Goal: Register for event/course

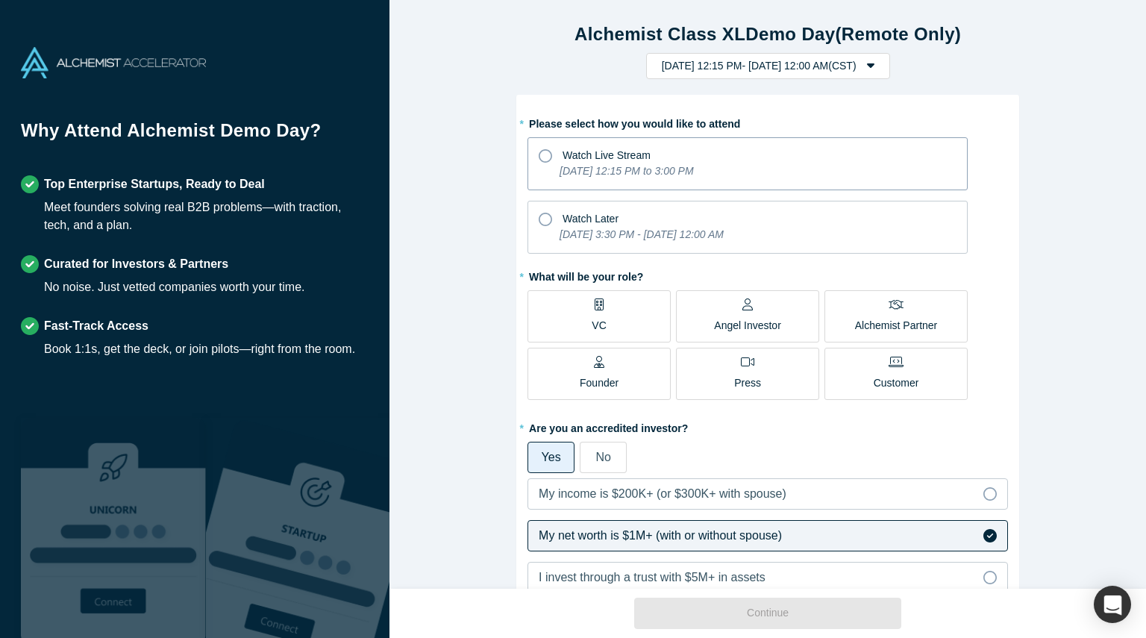
click at [537, 151] on label "Watch Live Stream [DATE] 12:15 PM to 3:00 PM" at bounding box center [748, 163] width 440 height 53
click at [0, 0] on input "Watch Live Stream [DATE] 12:15 PM to 3:00 PM" at bounding box center [0, 0] width 0 height 0
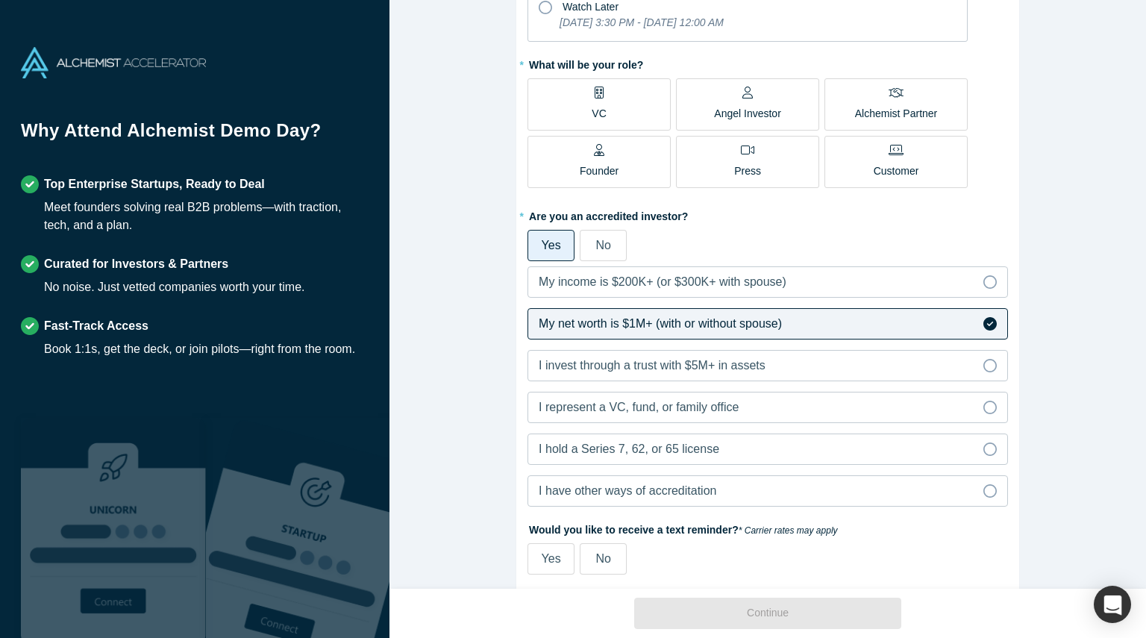
scroll to position [219, 0]
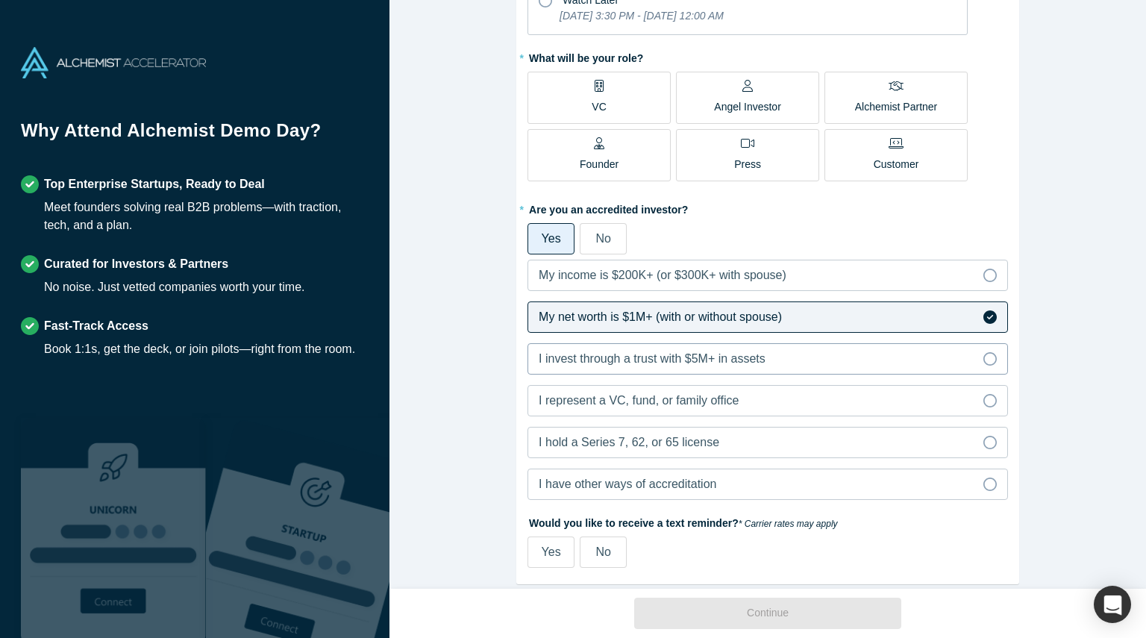
click at [557, 363] on span "I invest through a trust with $5M+ in assets" at bounding box center [652, 358] width 227 height 13
click at [0, 0] on input "I invest through a trust with $5M+ in assets" at bounding box center [0, 0] width 0 height 0
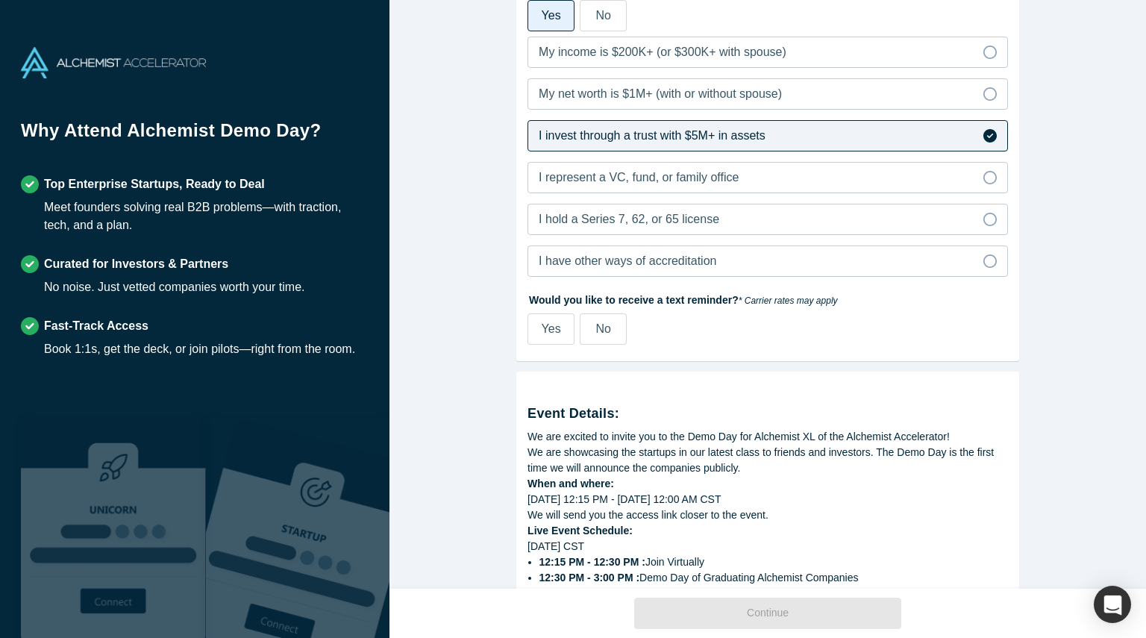
scroll to position [685, 0]
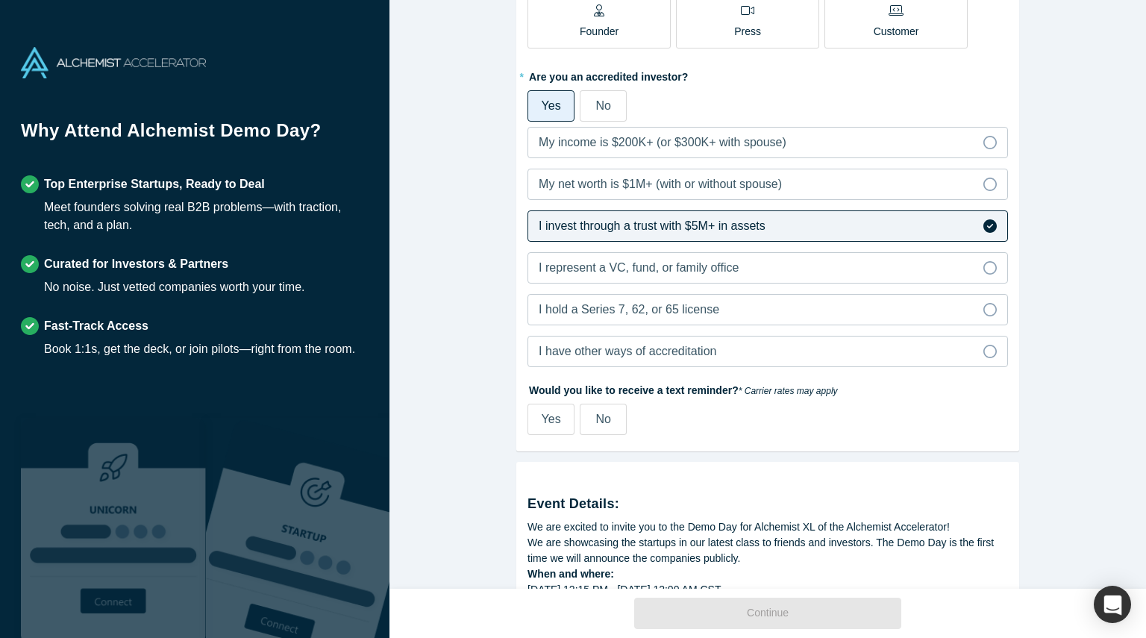
click at [608, 422] on span "No" at bounding box center [603, 419] width 15 height 13
click at [0, 0] on input "No" at bounding box center [0, 0] width 0 height 0
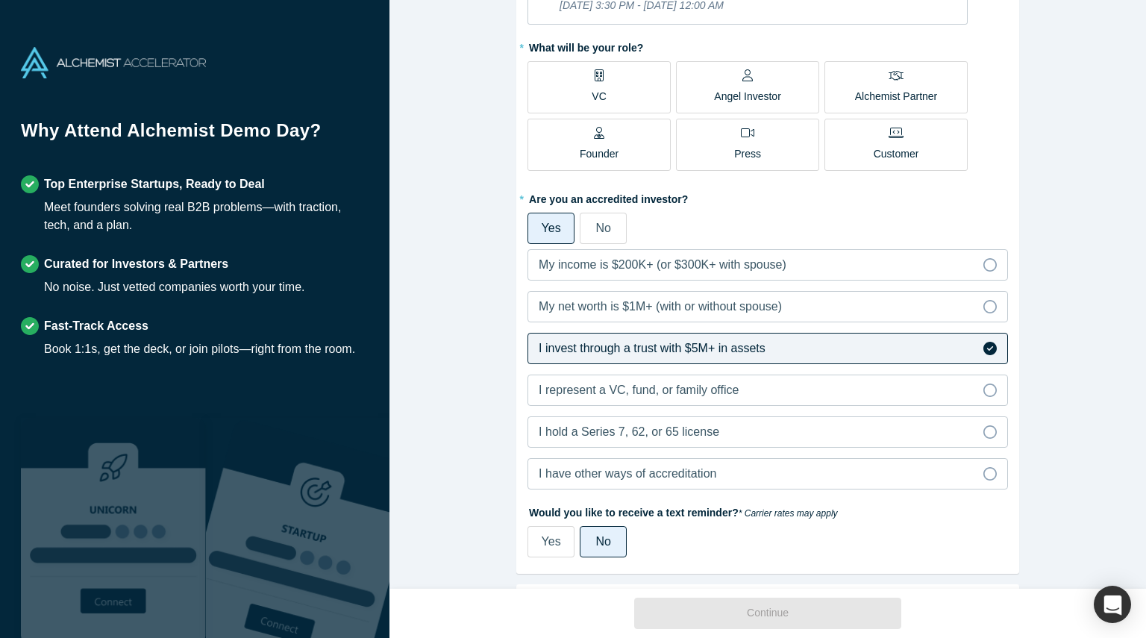
scroll to position [0, 0]
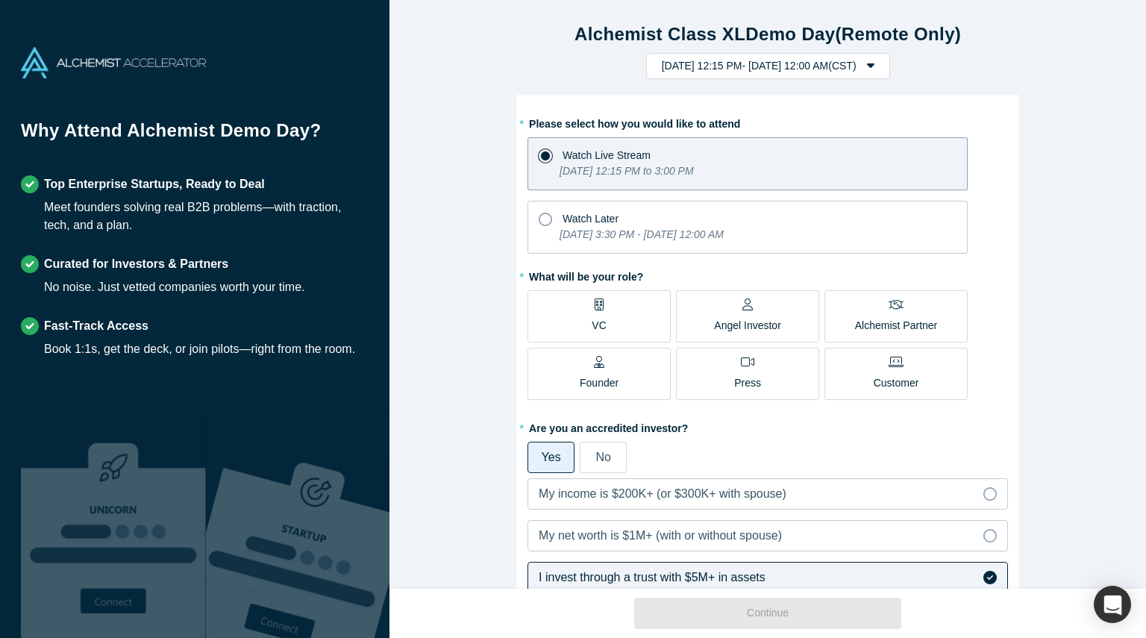
click at [637, 327] on label "VC" at bounding box center [599, 316] width 143 height 52
click at [0, 0] on input "VC" at bounding box center [0, 0] width 0 height 0
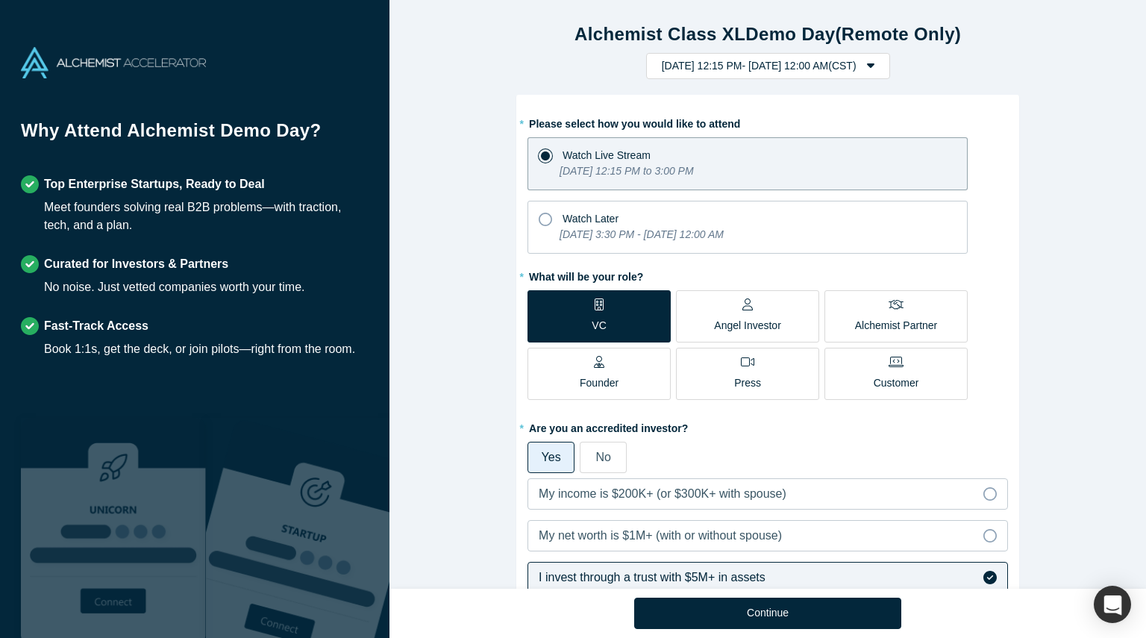
click at [740, 321] on p "Angel Investor" at bounding box center [747, 326] width 67 height 16
click at [0, 0] on input "Angel Investor" at bounding box center [0, 0] width 0 height 0
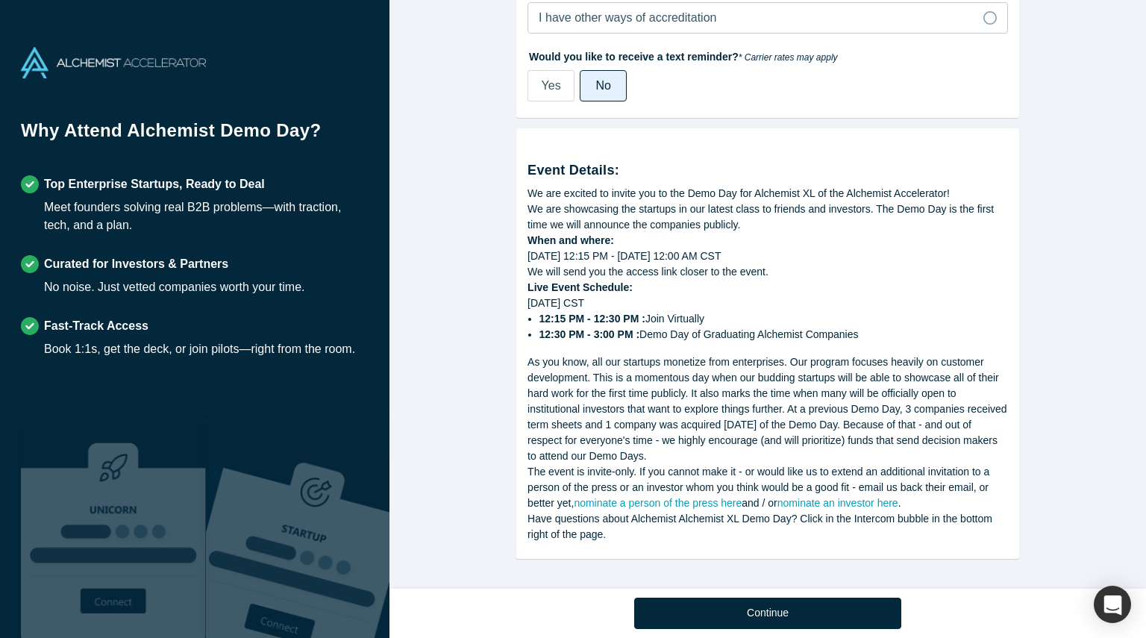
scroll to position [158, 0]
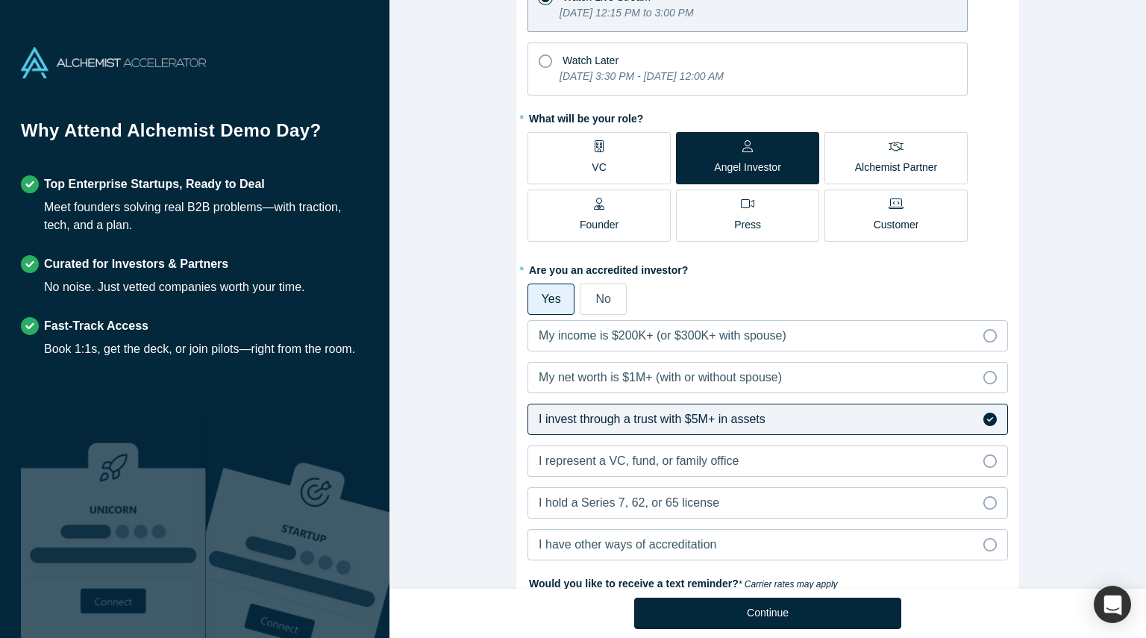
click at [844, 171] on label "Alchemist Partner" at bounding box center [896, 158] width 143 height 52
click at [0, 0] on input "Alchemist Partner" at bounding box center [0, 0] width 0 height 0
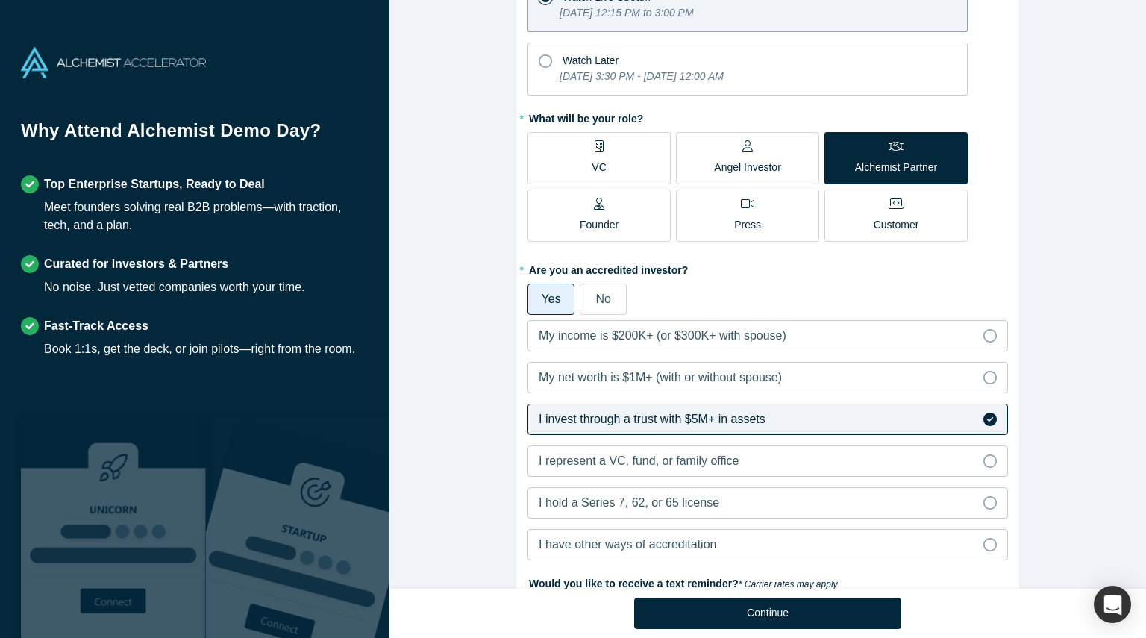
click at [731, 180] on label "Angel Investor" at bounding box center [747, 158] width 143 height 52
click at [0, 0] on input "Angel Investor" at bounding box center [0, 0] width 0 height 0
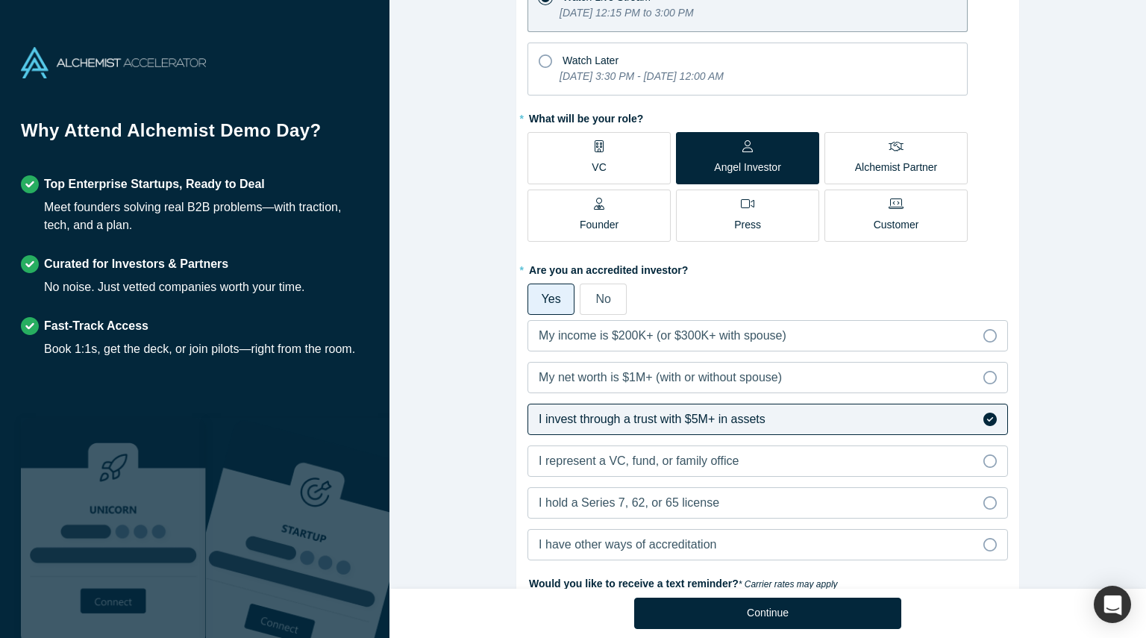
scroll to position [685, 0]
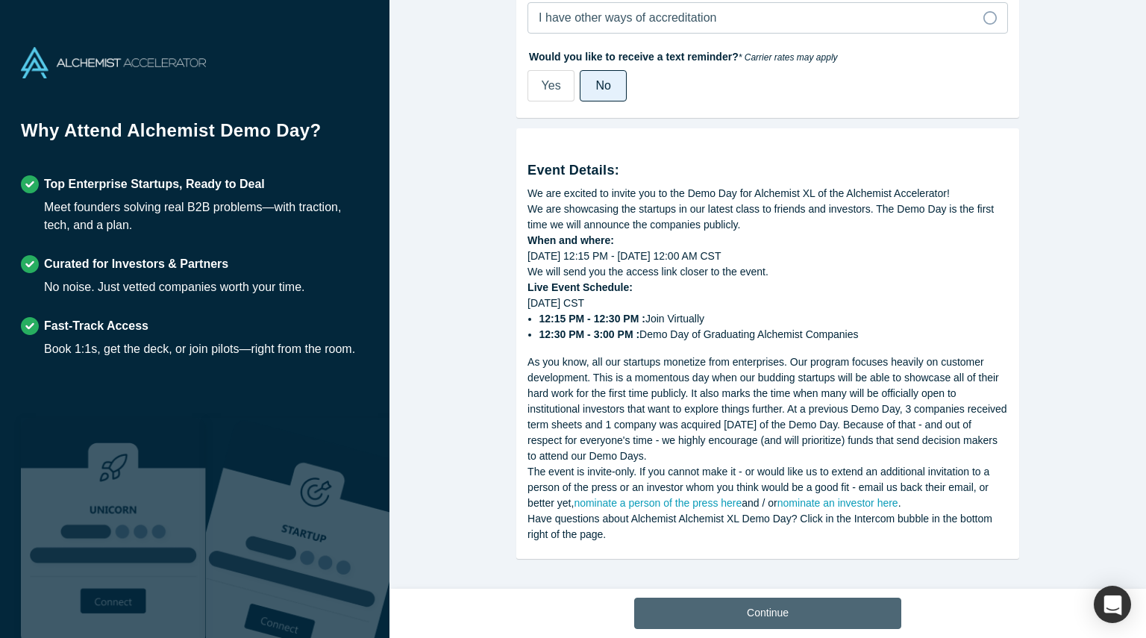
click at [755, 606] on button "Continue" at bounding box center [767, 613] width 267 height 31
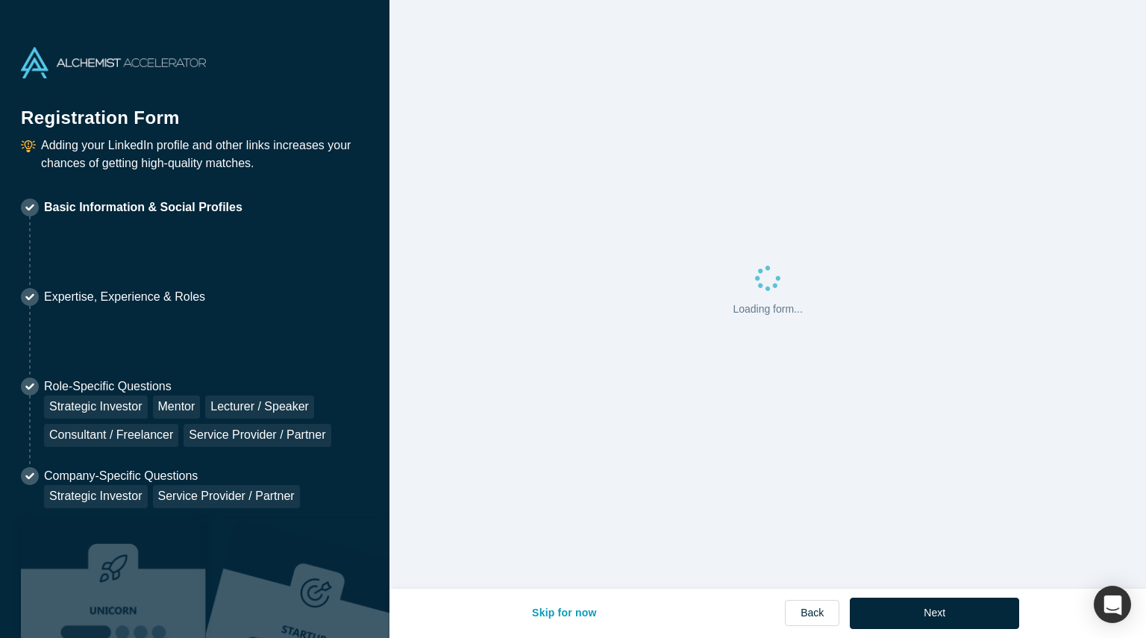
select select "US"
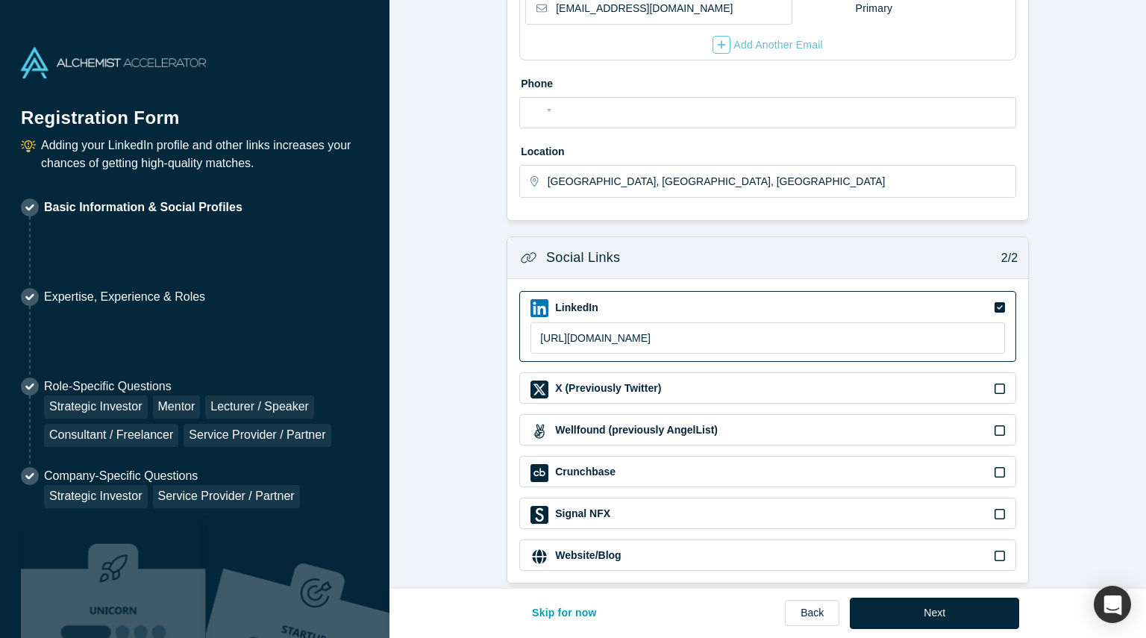
scroll to position [377, 0]
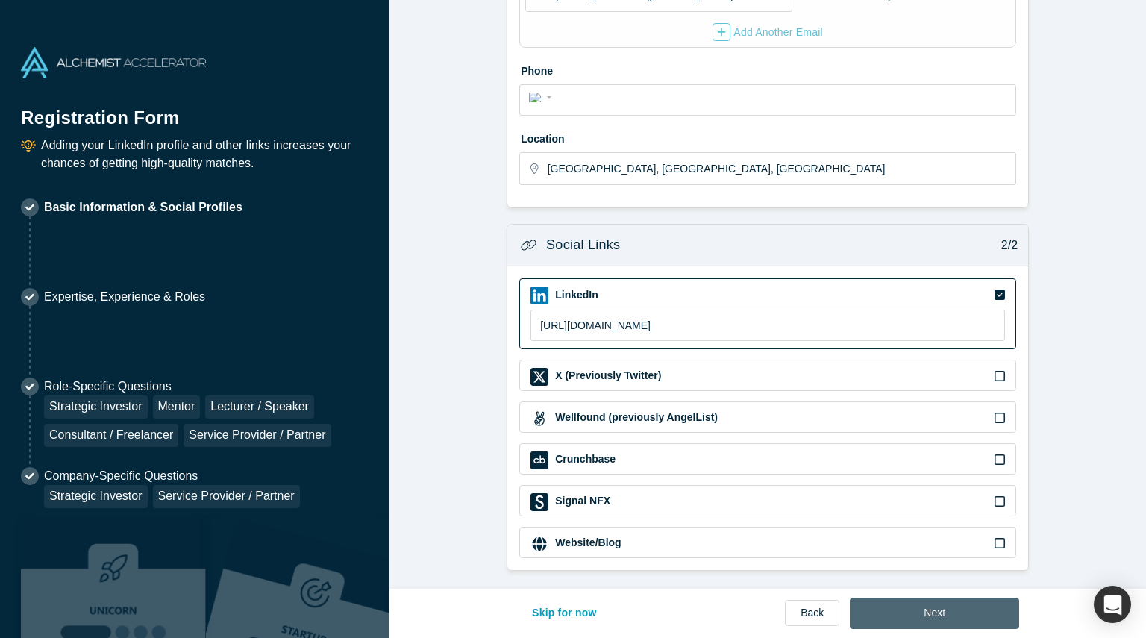
click at [904, 598] on button "Next" at bounding box center [934, 613] width 169 height 31
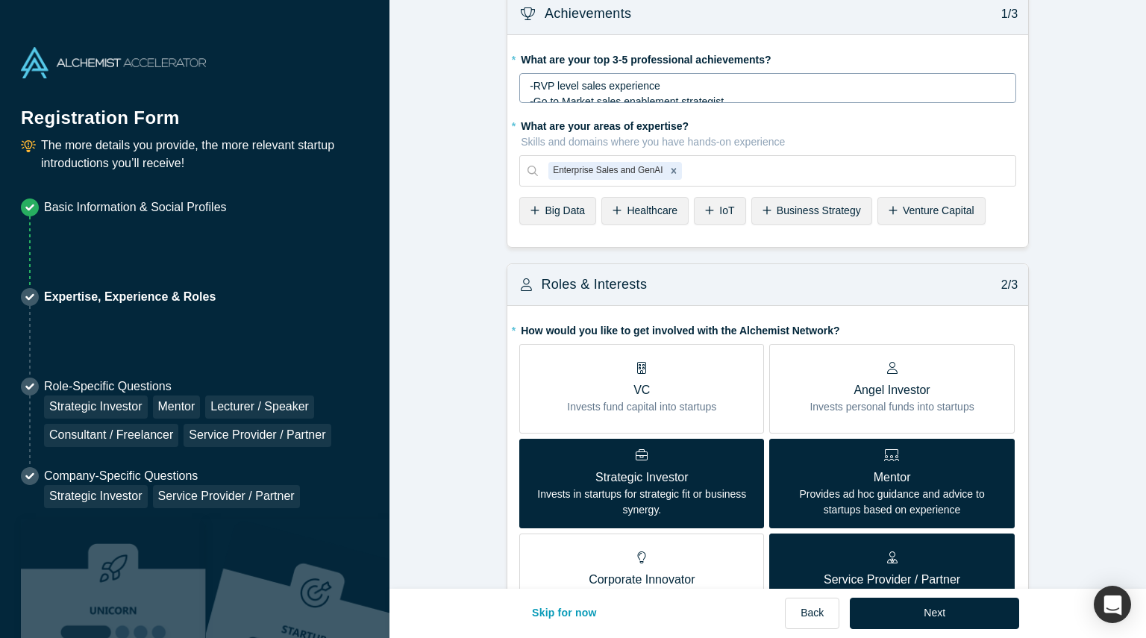
scroll to position [27, 0]
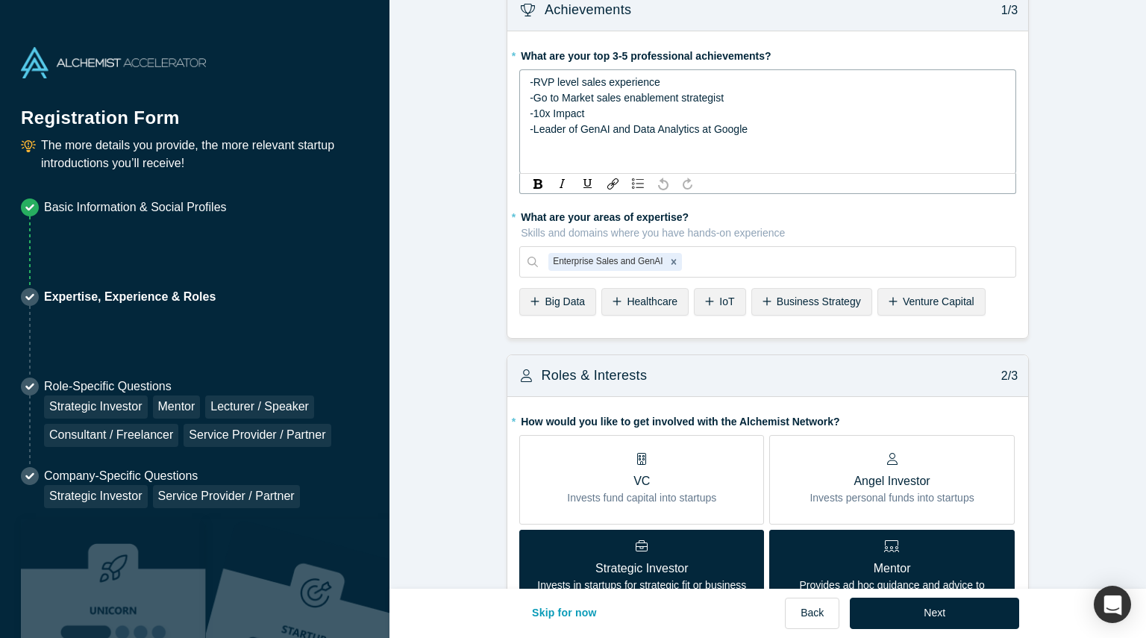
click at [737, 88] on div "-RVP level sales experience" at bounding box center [768, 83] width 477 height 16
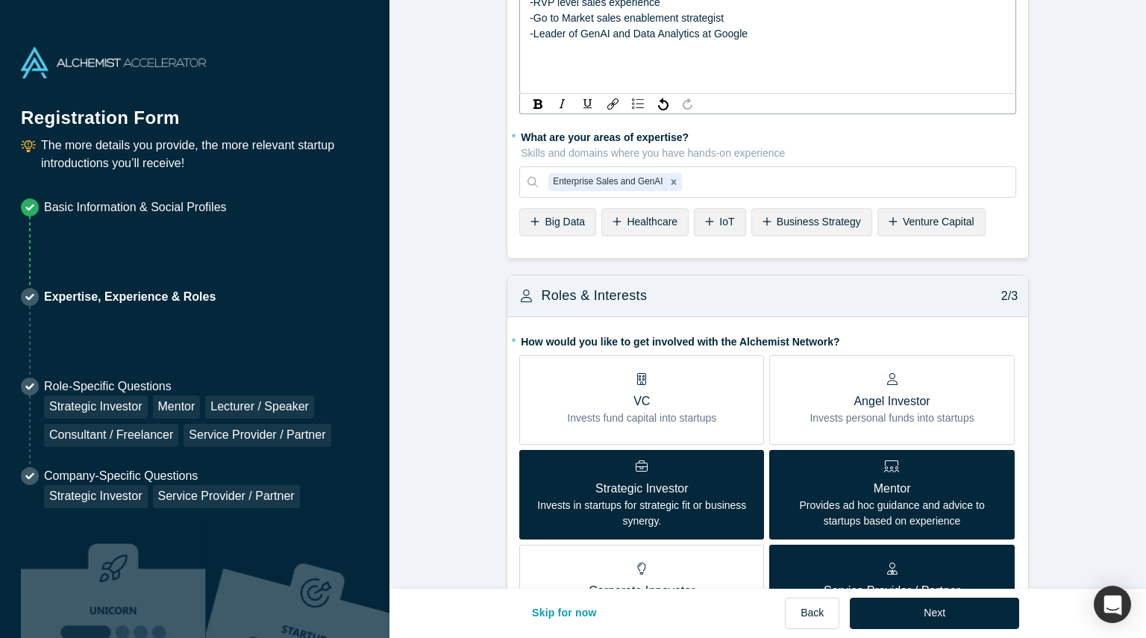
scroll to position [107, 0]
click at [837, 222] on span "Business Strategy" at bounding box center [819, 221] width 84 height 12
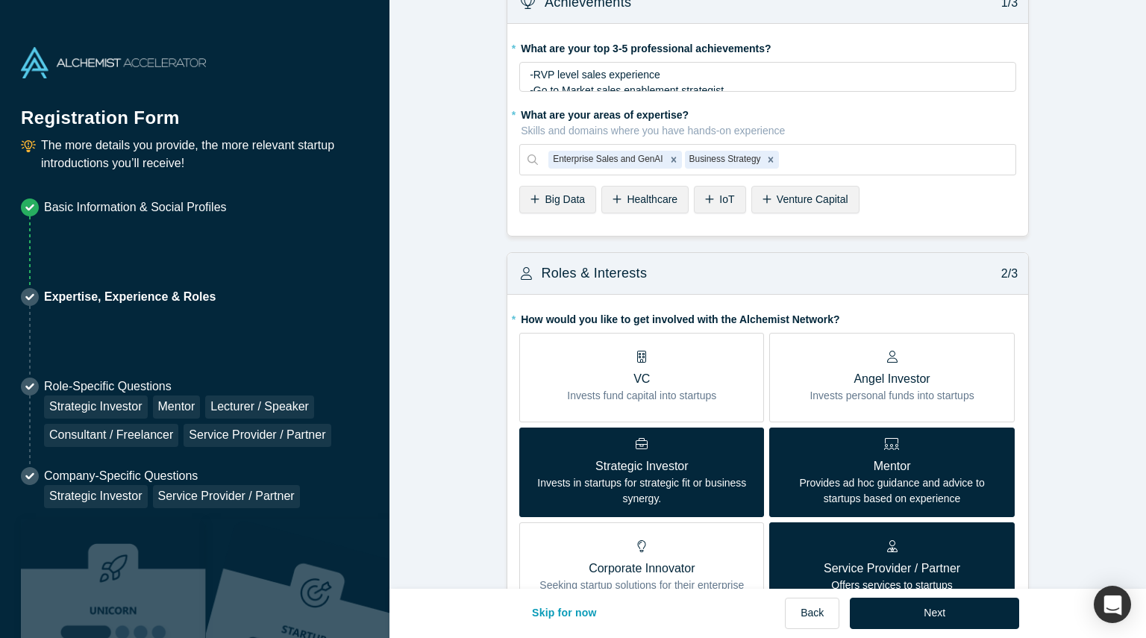
scroll to position [33, 0]
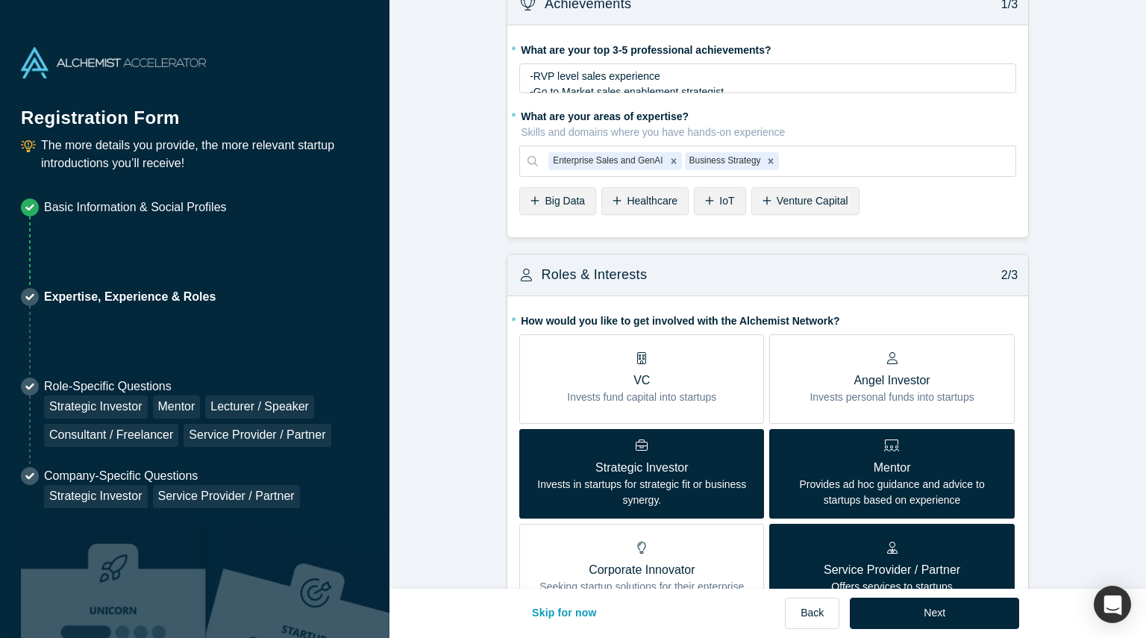
click at [573, 200] on span "Big Data" at bounding box center [565, 201] width 40 height 12
click at [630, 201] on icon at bounding box center [627, 201] width 9 height 10
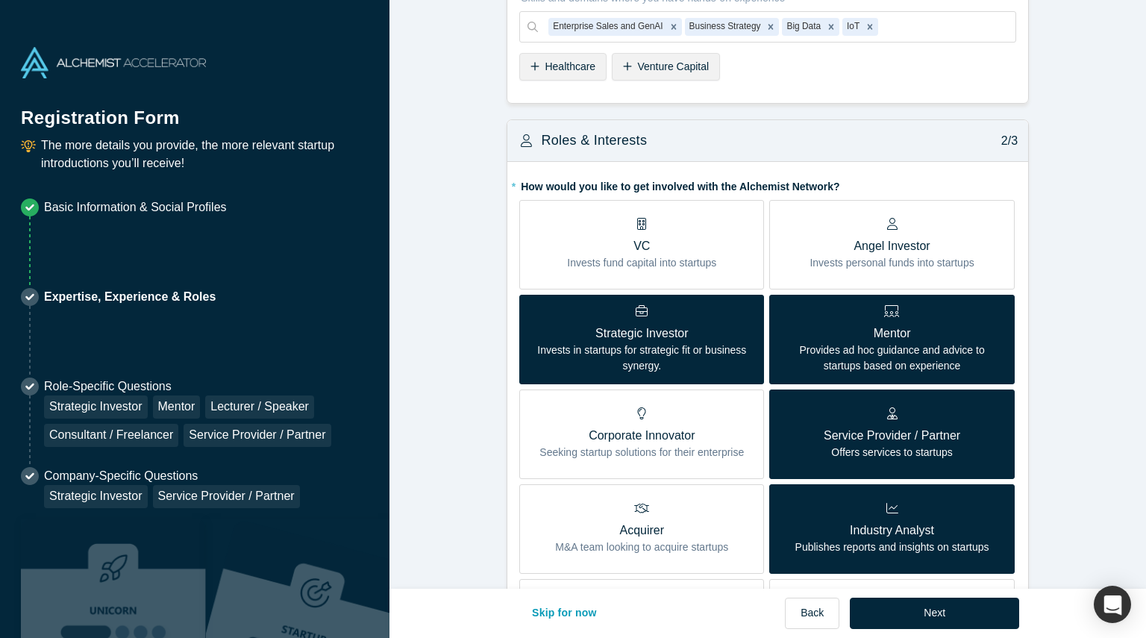
scroll to position [220, 0]
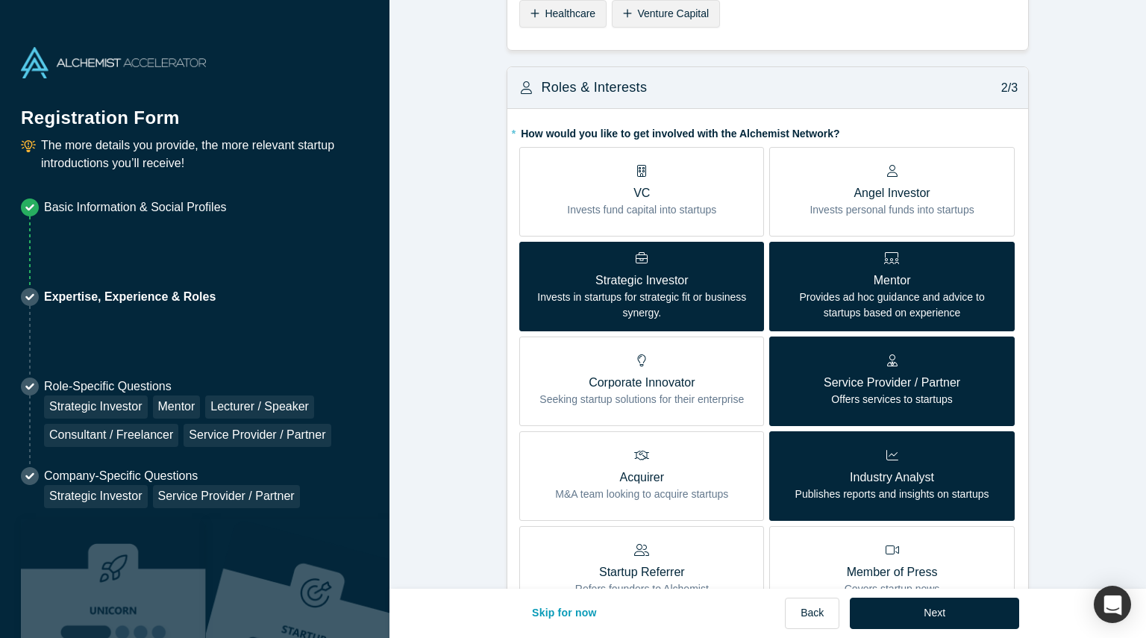
click at [630, 202] on p "Invests fund capital into startups" at bounding box center [641, 210] width 149 height 16
click at [0, 0] on input "VC Invests fund capital into startups" at bounding box center [0, 0] width 0 height 0
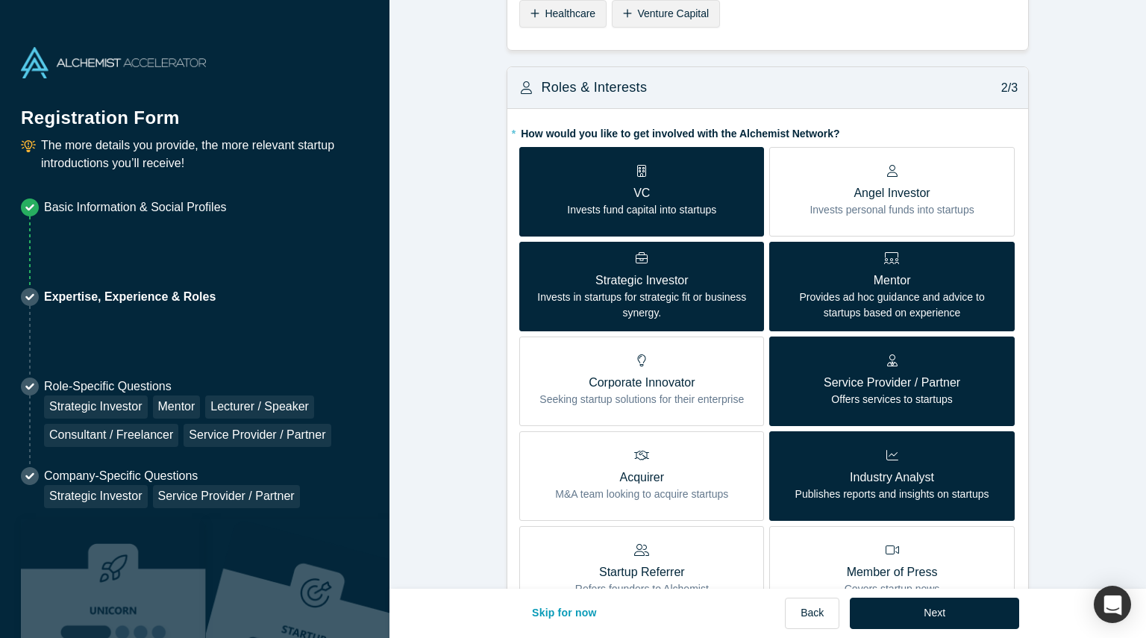
click at [804, 201] on label "Angel Investor Invests personal funds into startups" at bounding box center [891, 192] width 245 height 90
click at [0, 0] on input "Angel Investor Invests personal funds into startups" at bounding box center [0, 0] width 0 height 0
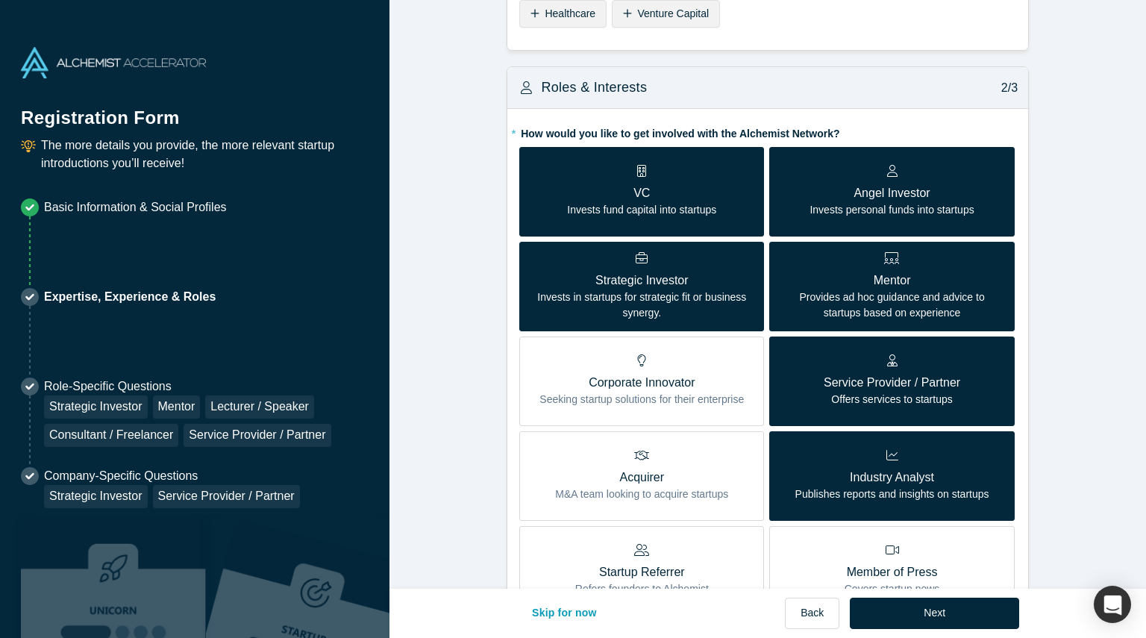
click at [654, 212] on p "Invests fund capital into startups" at bounding box center [641, 210] width 149 height 16
click at [0, 0] on input "VC Invests fund capital into startups" at bounding box center [0, 0] width 0 height 0
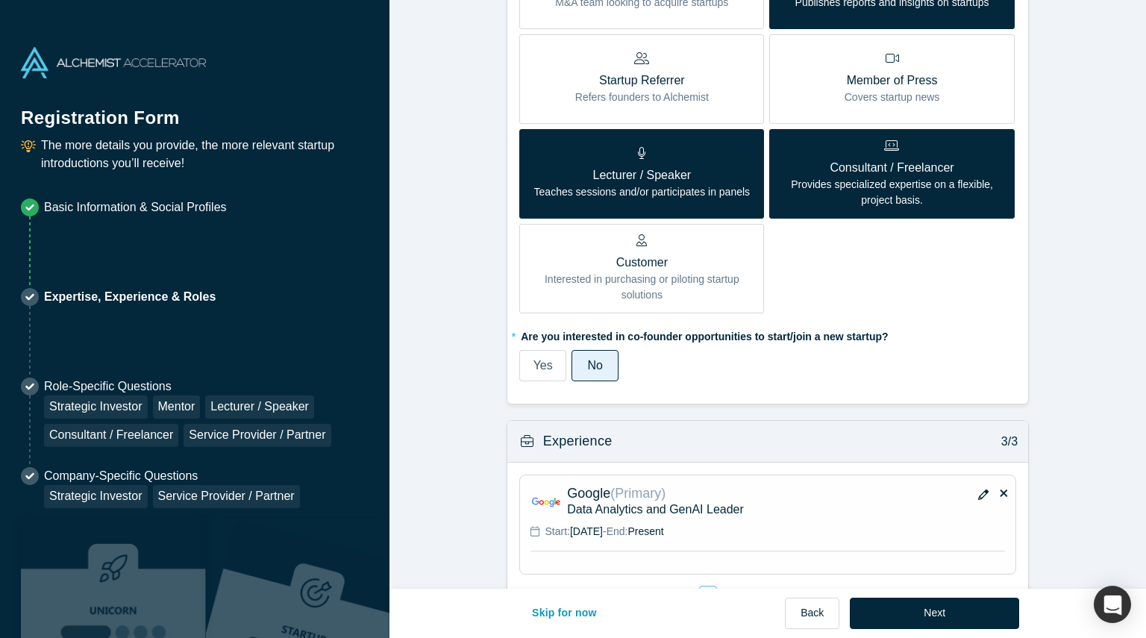
scroll to position [758, 0]
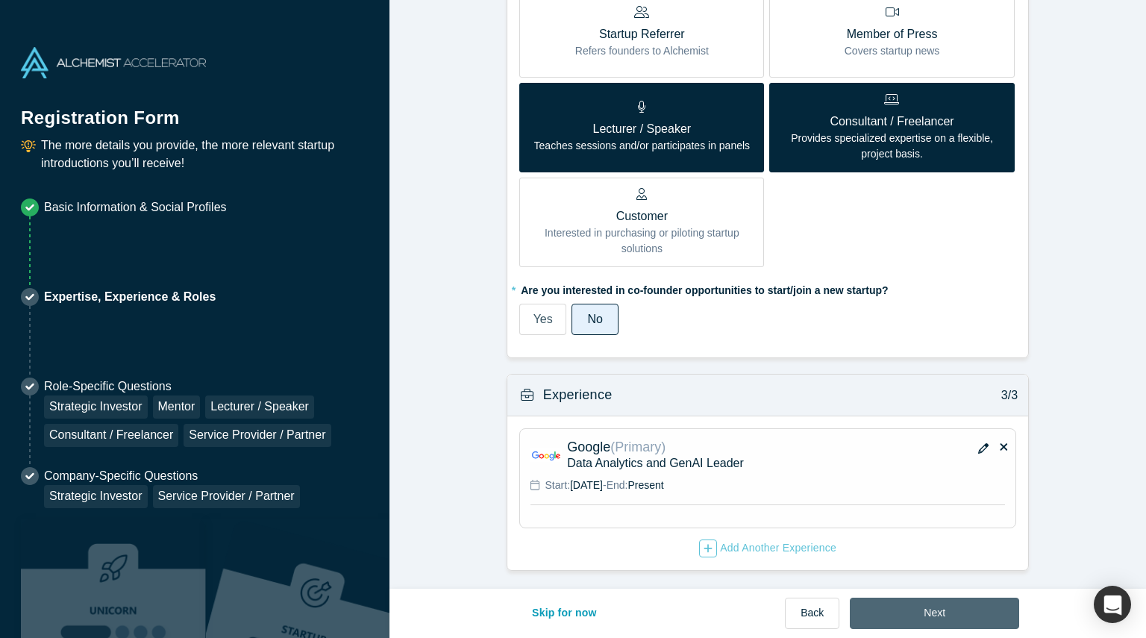
click at [927, 621] on button "Next" at bounding box center [934, 613] width 169 height 31
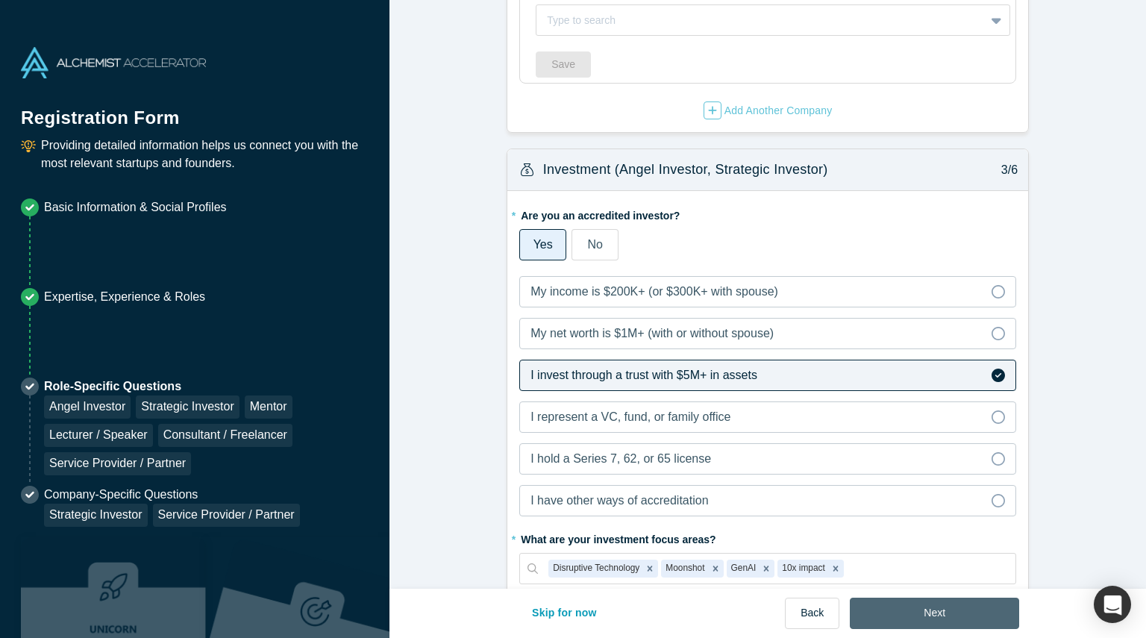
scroll to position [0, 0]
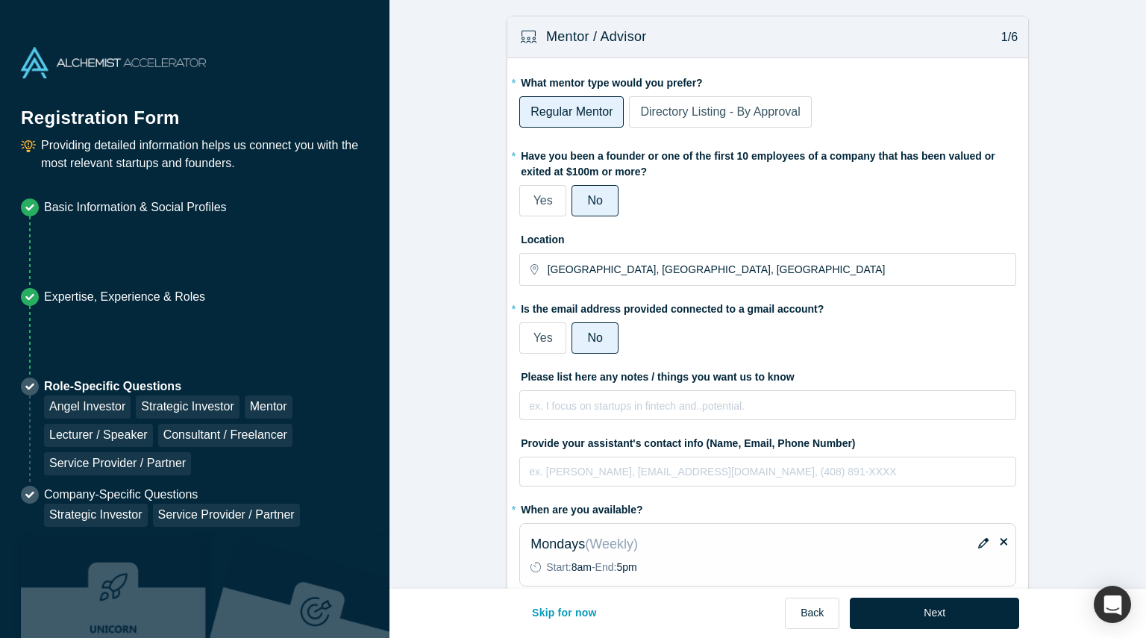
click at [697, 103] on div "Directory Listing - By Approval" at bounding box center [720, 112] width 160 height 18
click at [0, 0] on input "Directory Listing - By Approval" at bounding box center [0, 0] width 0 height 0
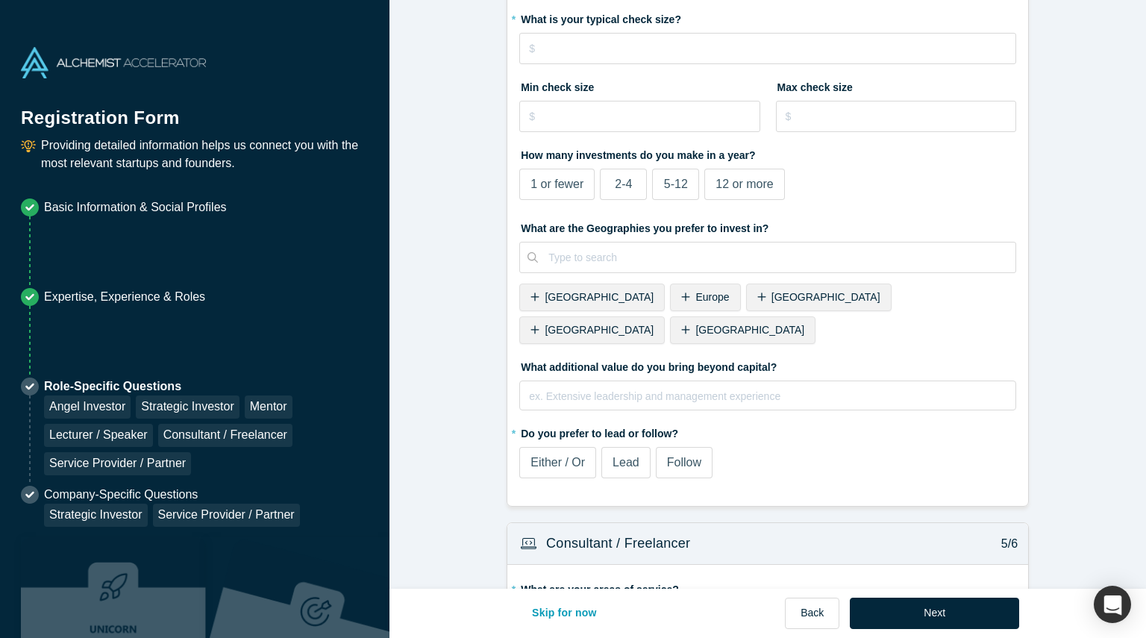
scroll to position [1227, 0]
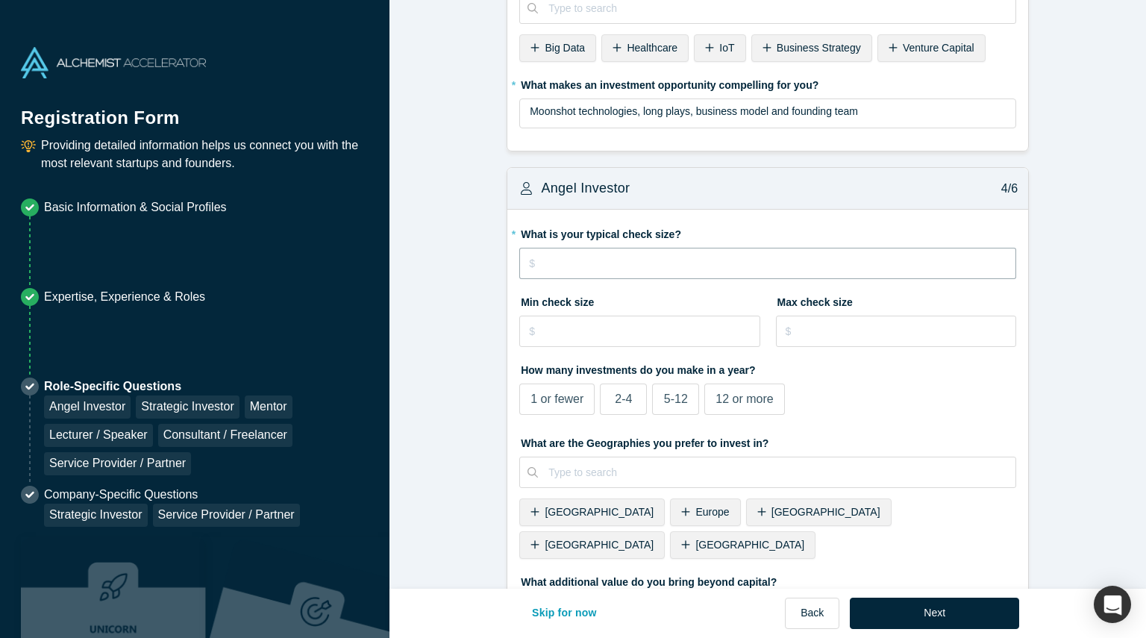
click at [647, 257] on input "tel" at bounding box center [767, 263] width 497 height 31
type input "$100,000"
click at [608, 396] on label "2-4" at bounding box center [623, 399] width 47 height 31
click at [0, 0] on input "2-4" at bounding box center [0, 0] width 0 height 0
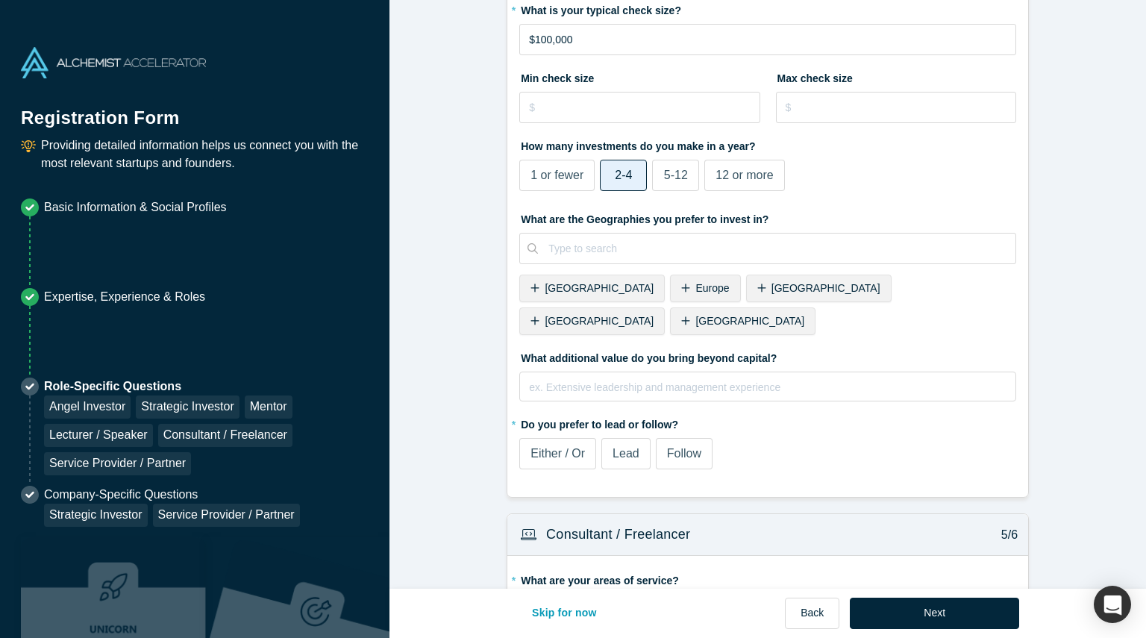
scroll to position [1453, 0]
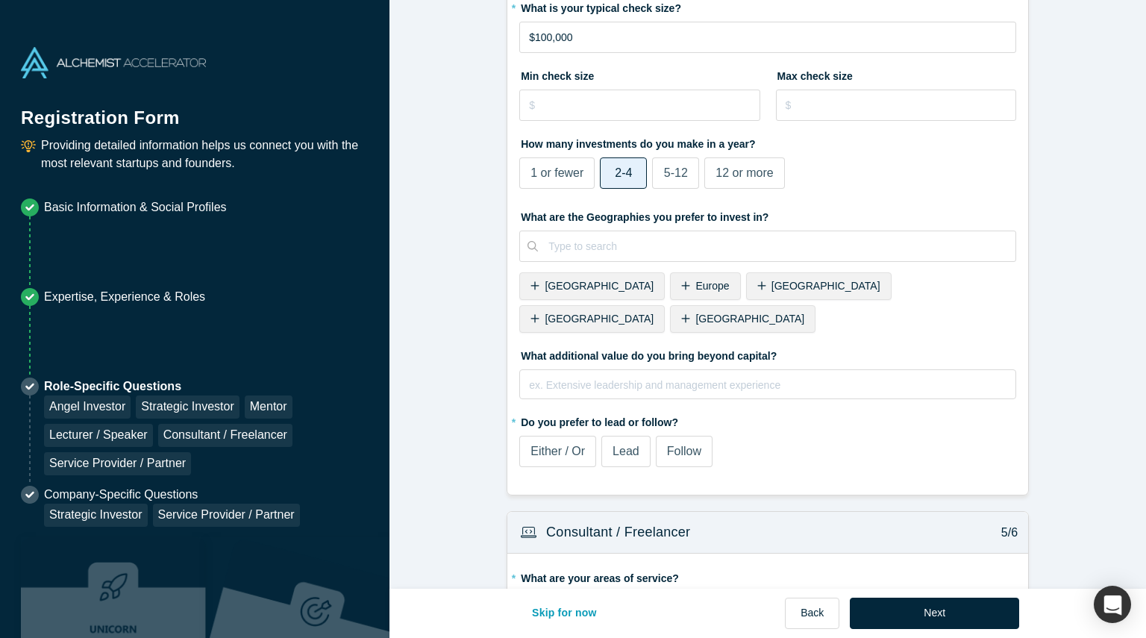
click at [816, 305] on div "[GEOGRAPHIC_DATA]" at bounding box center [743, 319] width 146 height 28
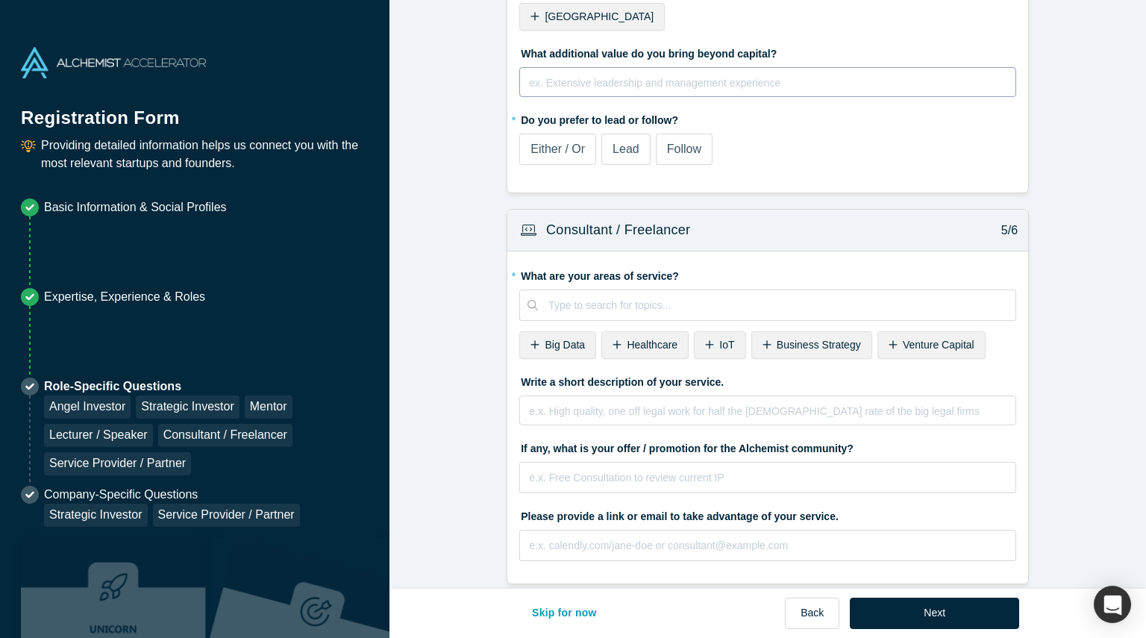
scroll to position [1763, 0]
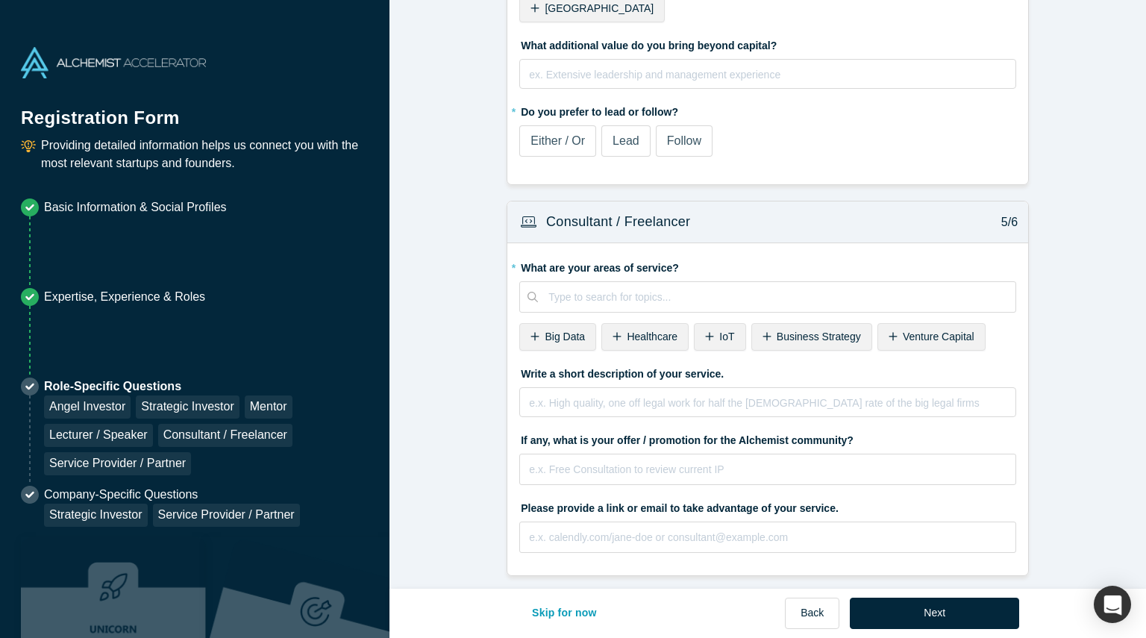
click at [591, 125] on label "Either / Or" at bounding box center [557, 140] width 77 height 31
click at [0, 0] on input "Either / Or" at bounding box center [0, 0] width 0 height 0
click at [580, 288] on div at bounding box center [777, 297] width 457 height 19
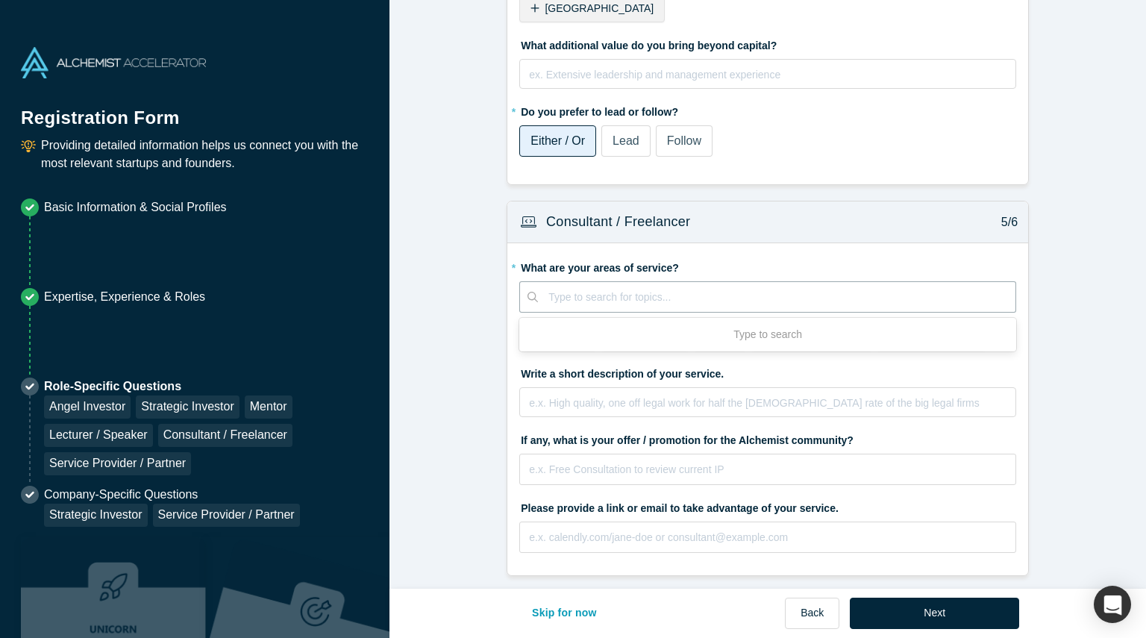
click at [507, 272] on div "Consultant / Freelancer 5/6 * What are your areas of service? Use Up and Down t…" at bounding box center [768, 388] width 522 height 375
click at [575, 331] on span "Big Data" at bounding box center [565, 337] width 40 height 12
click at [686, 331] on icon at bounding box center [685, 336] width 9 height 10
click at [716, 331] on span "Venture Capital" at bounding box center [731, 337] width 72 height 12
click at [635, 323] on div "IoT" at bounding box center [637, 337] width 51 height 28
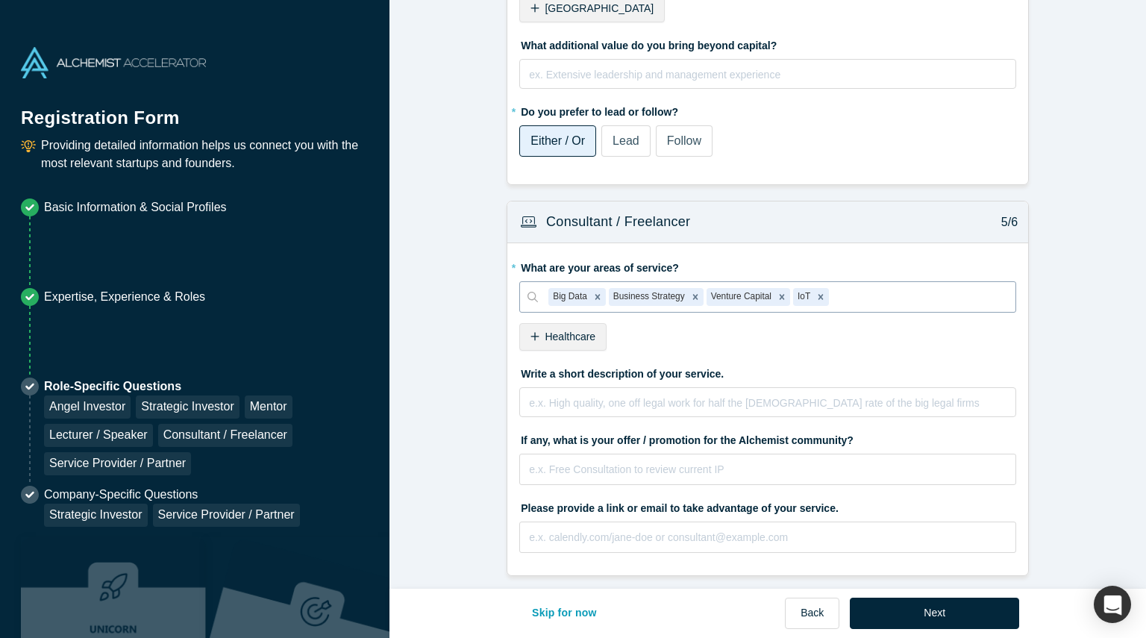
click at [862, 288] on div at bounding box center [918, 297] width 173 height 19
type input "Biotech"
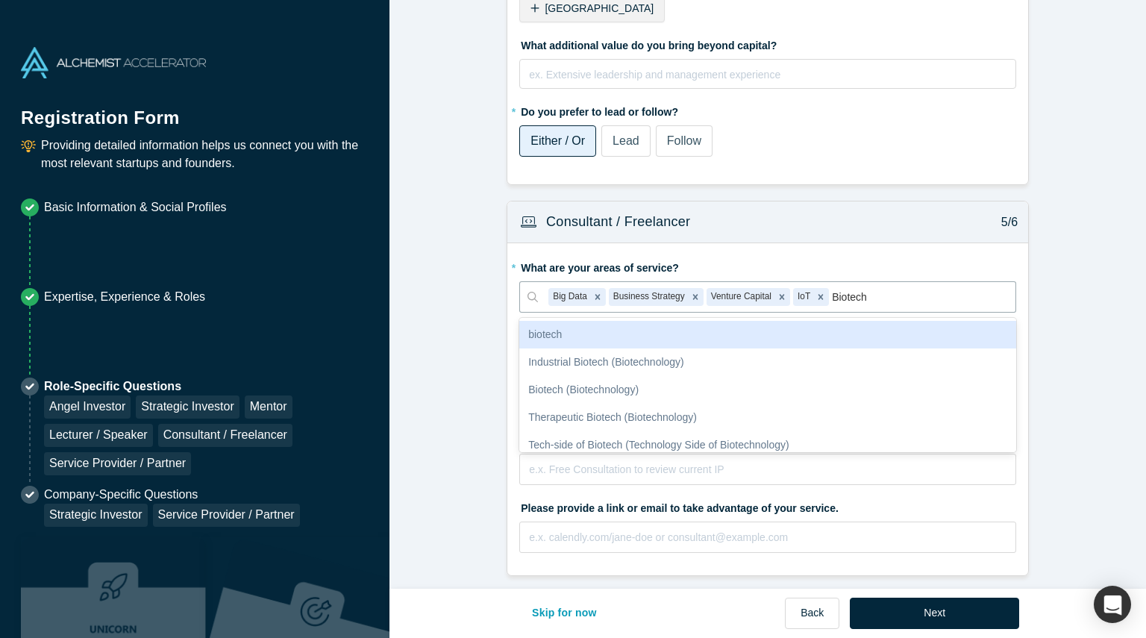
click at [760, 321] on div "biotech" at bounding box center [767, 335] width 497 height 28
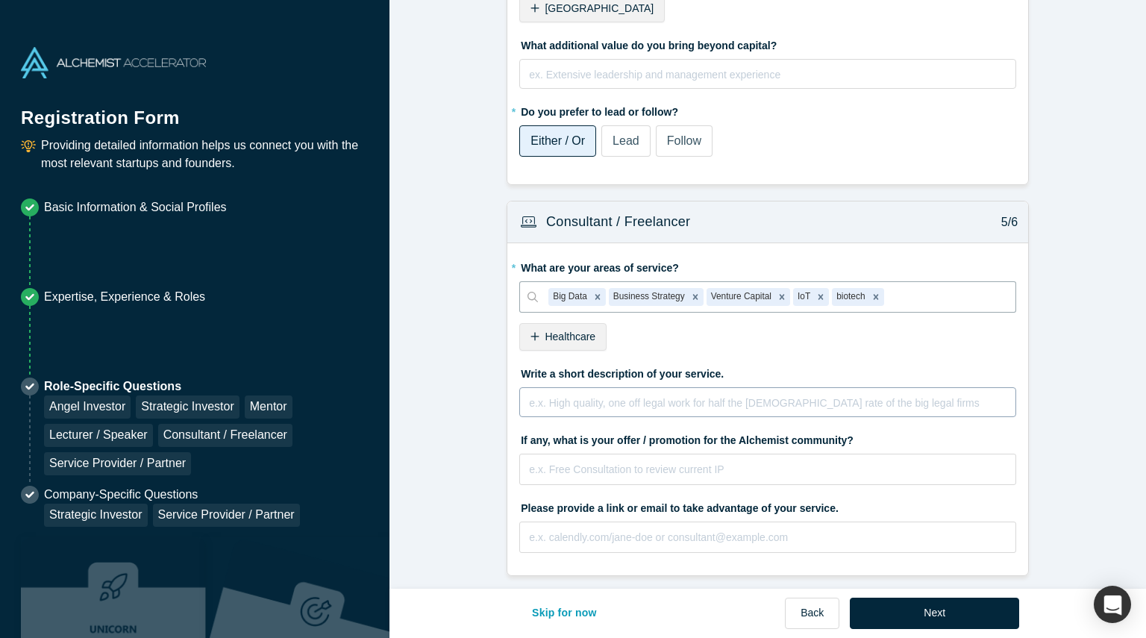
scroll to position [1949, 0]
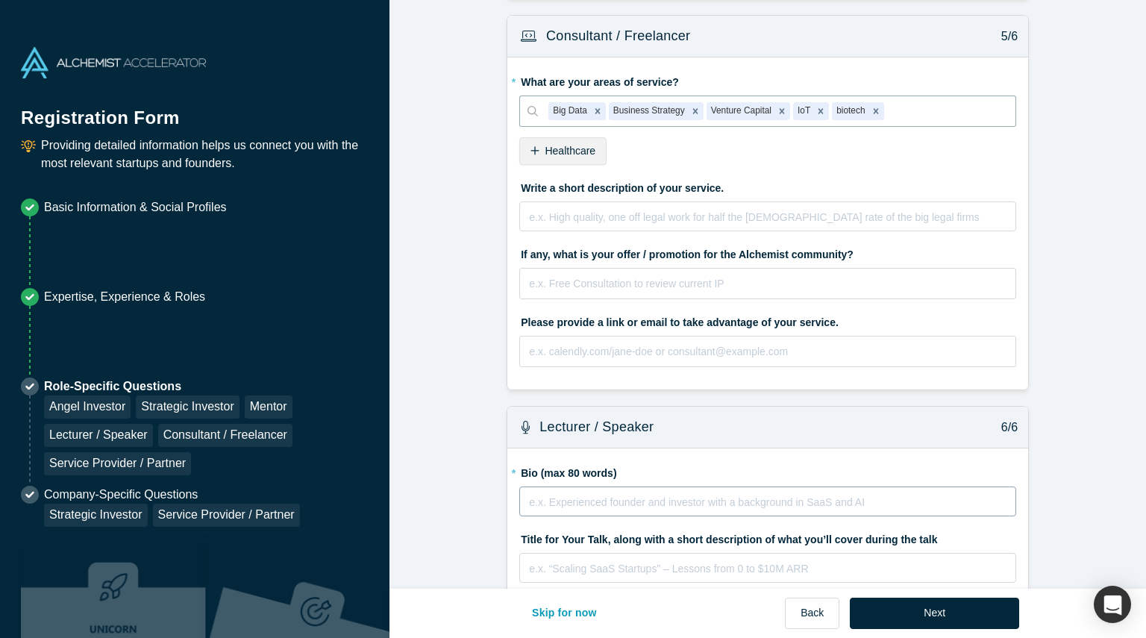
click at [600, 492] on div "rdw-editor" at bounding box center [768, 500] width 477 height 16
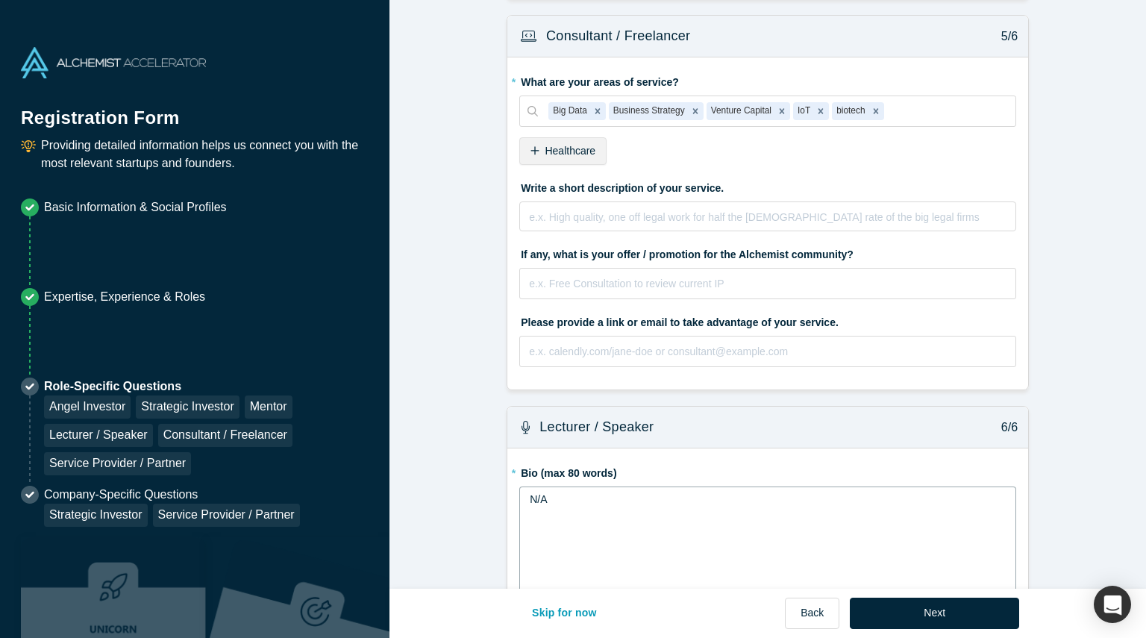
scroll to position [2045, 0]
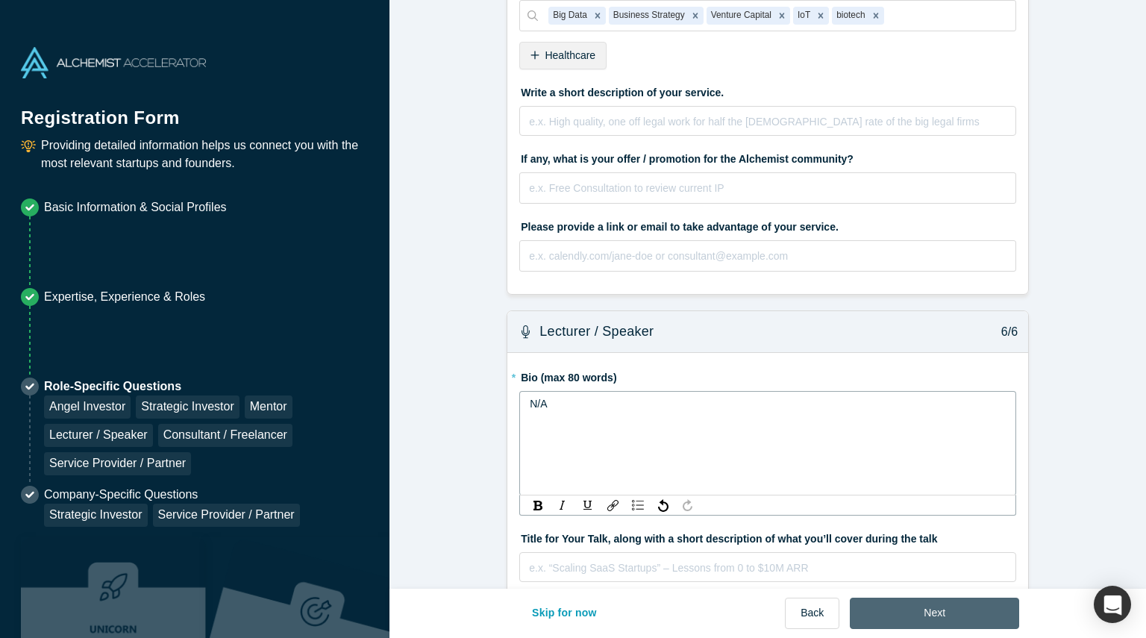
click at [907, 607] on button "Next" at bounding box center [934, 613] width 169 height 31
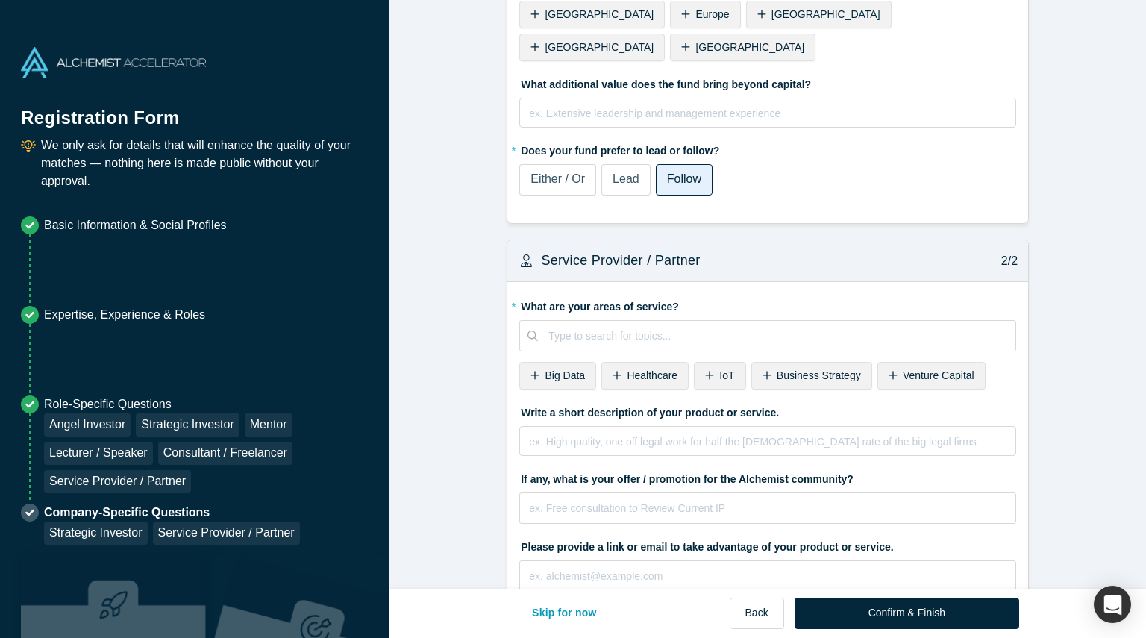
scroll to position [600, 0]
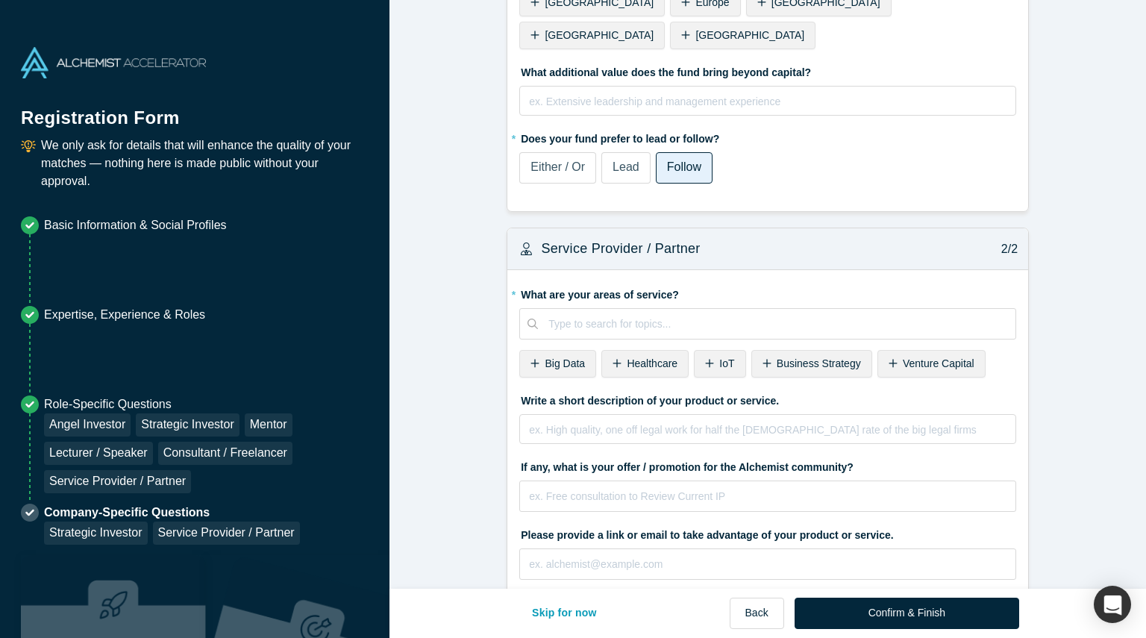
click at [565, 357] on span "Big Data" at bounding box center [565, 363] width 40 height 12
click at [740, 357] on span "Business Strategy" at bounding box center [737, 363] width 84 height 12
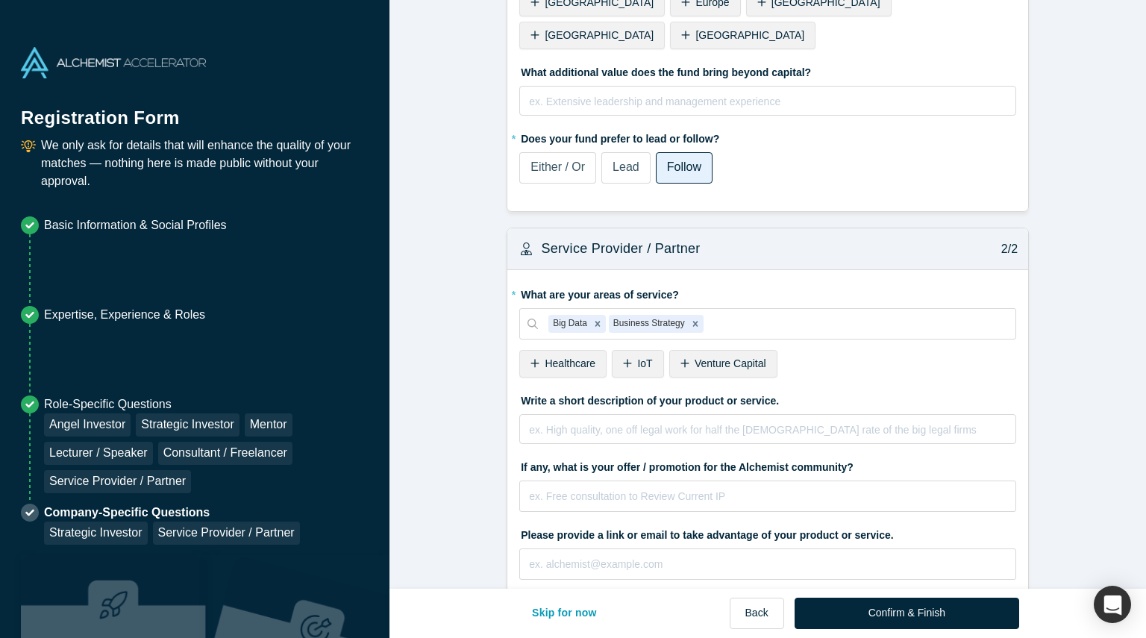
click at [744, 357] on span "Venture Capital" at bounding box center [731, 363] width 72 height 12
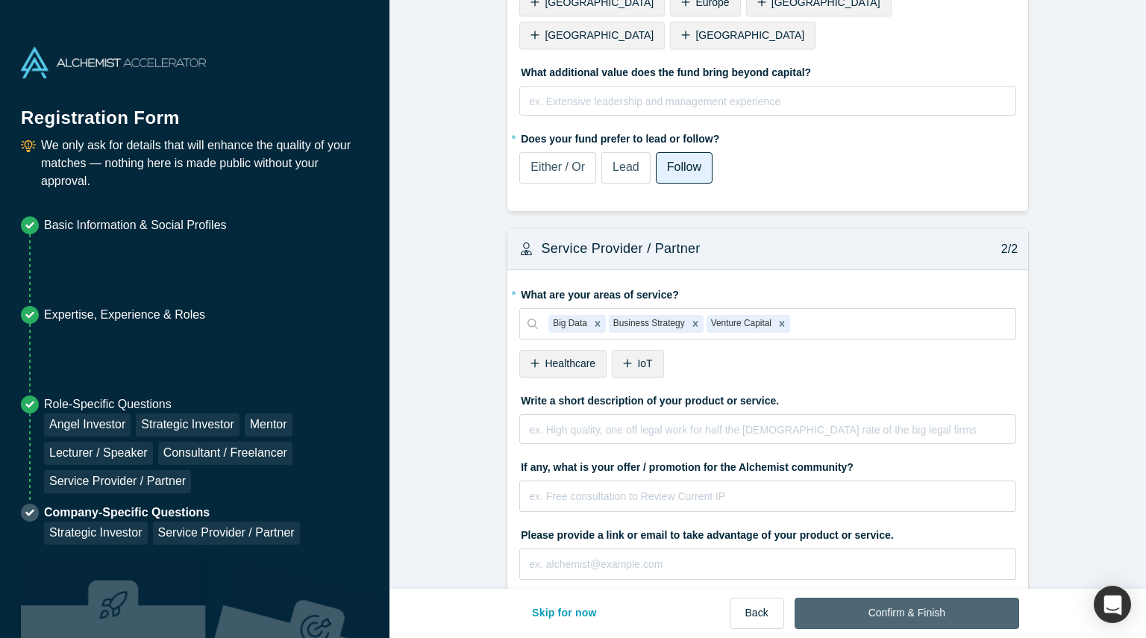
click at [884, 617] on button "Confirm & Finish" at bounding box center [907, 613] width 225 height 31
